Goal: Task Accomplishment & Management: Check status

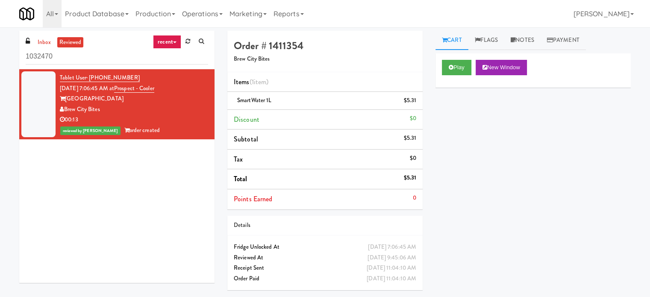
click at [465, 185] on div "Play New Window Primary Flag Clear Flag if unable to determine what was taken o…" at bounding box center [533, 213] width 195 height 321
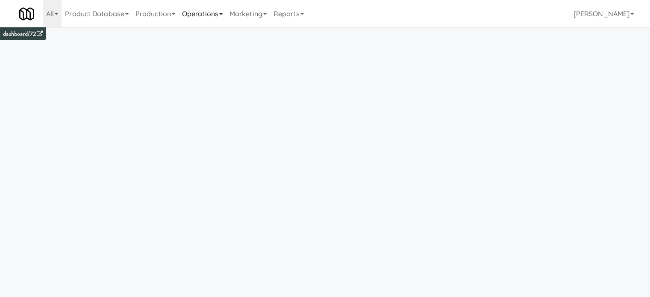
click at [223, 15] on icon at bounding box center [220, 14] width 3 height 2
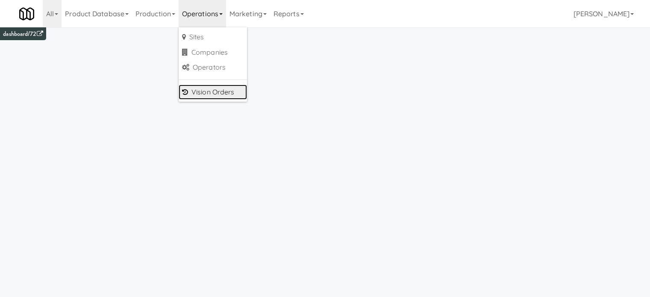
click at [216, 95] on link "Vision Orders" at bounding box center [213, 92] width 68 height 15
